Goal: Check status: Check status

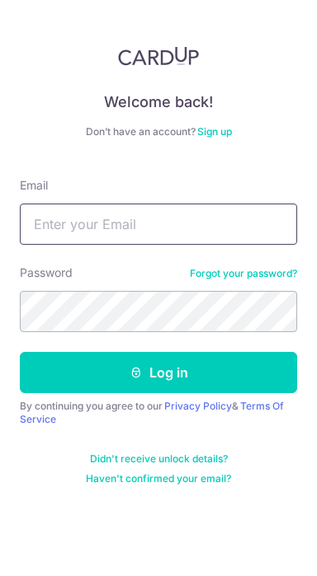
click at [261, 228] on input "Email" at bounding box center [158, 224] width 277 height 41
type input "Giebertology@gmail.com"
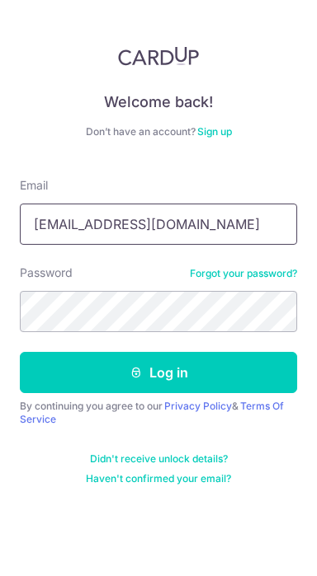
click at [20, 352] on button "Log in" at bounding box center [158, 372] width 277 height 41
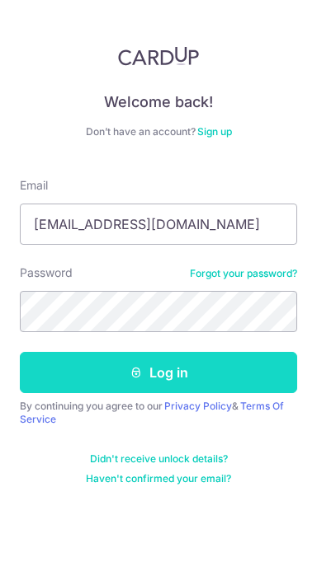
click at [57, 374] on button "Log in" at bounding box center [158, 372] width 277 height 41
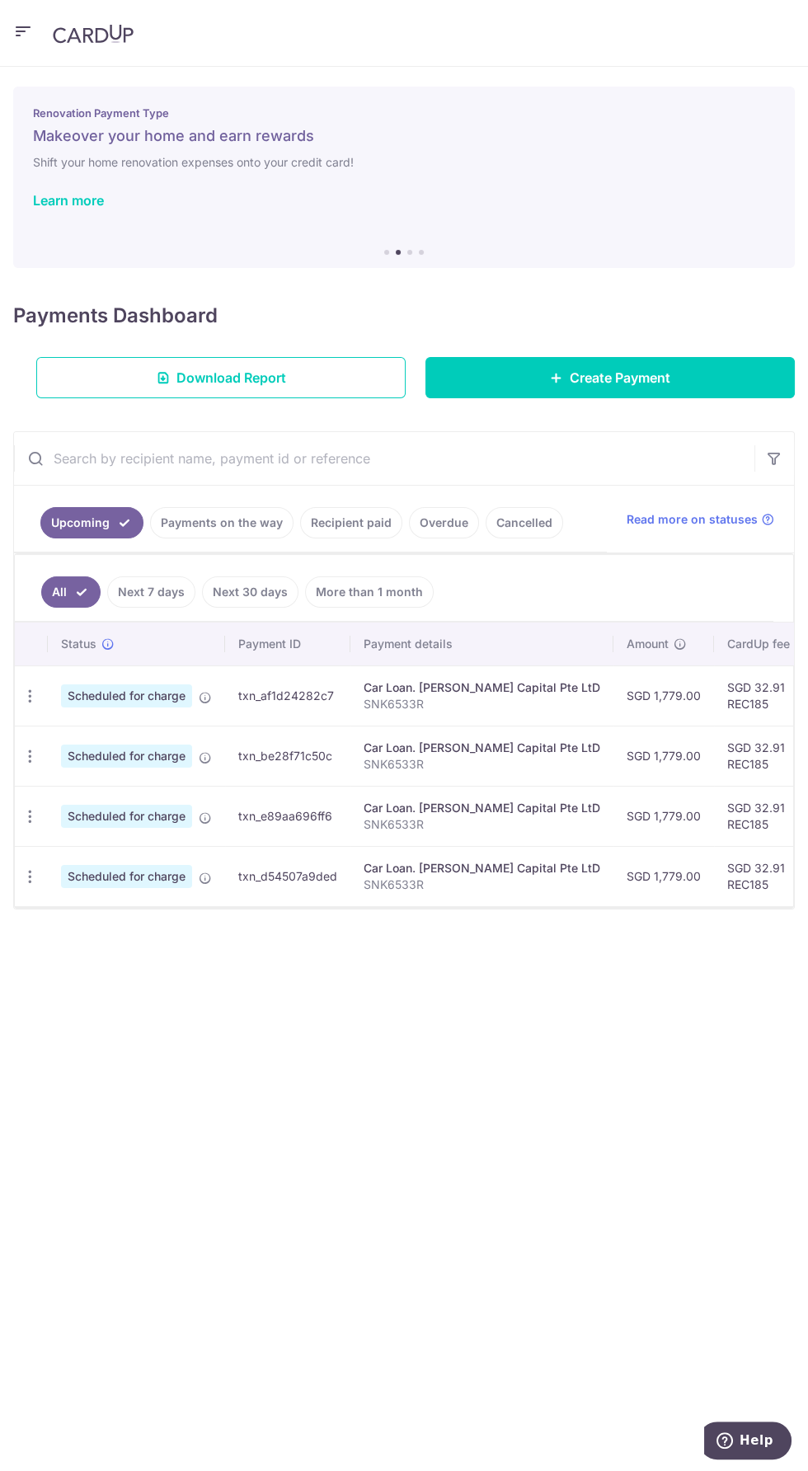
click at [253, 518] on link "Payments on the way" at bounding box center [221, 522] width 143 height 31
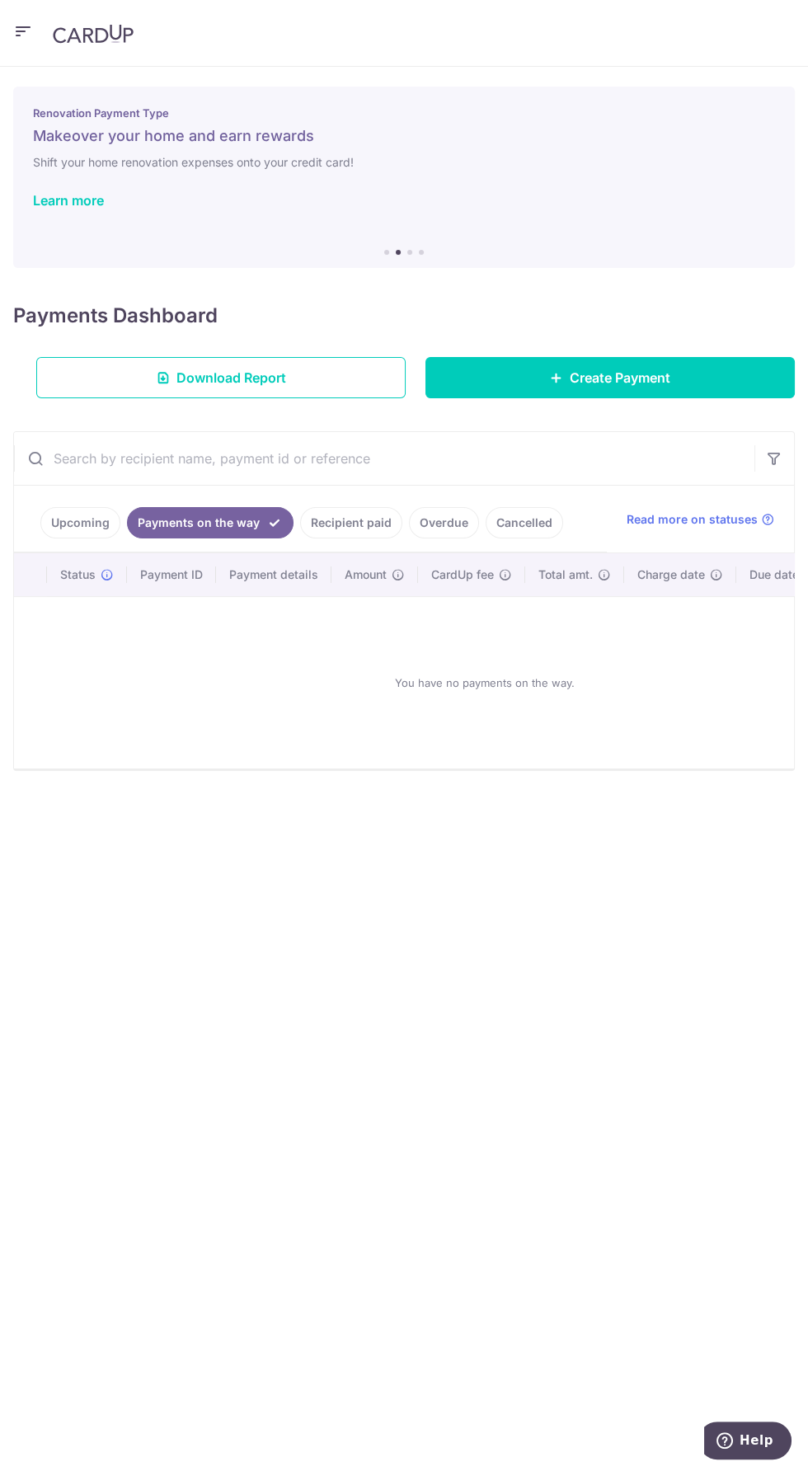
click at [381, 508] on link "Recipient paid" at bounding box center [351, 522] width 102 height 31
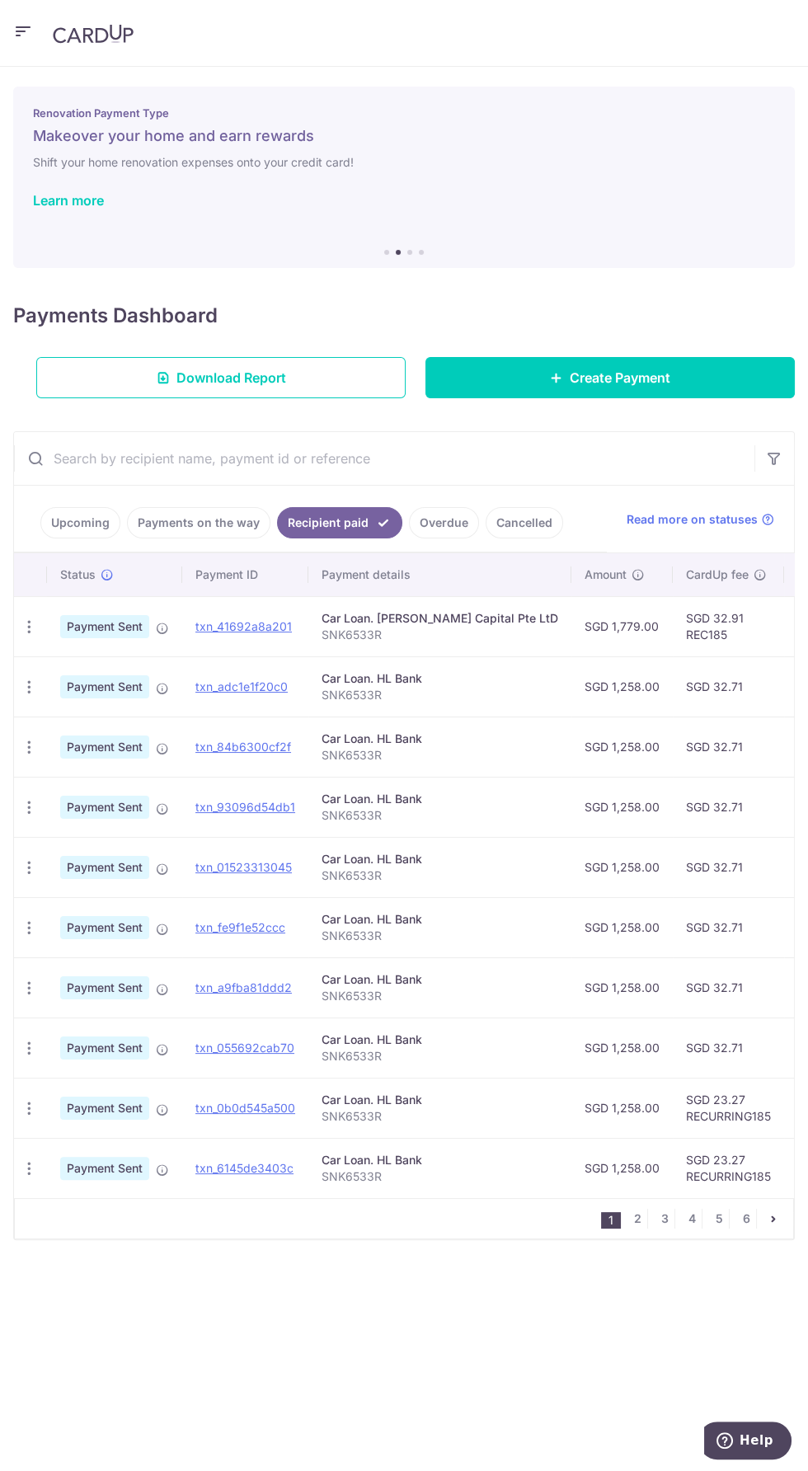
click at [673, 617] on td "SGD 32.91 REC185" at bounding box center [728, 626] width 111 height 60
click at [277, 631] on link "txn_41692a8a201" at bounding box center [243, 626] width 96 height 14
